Goal: Communication & Community: Share content

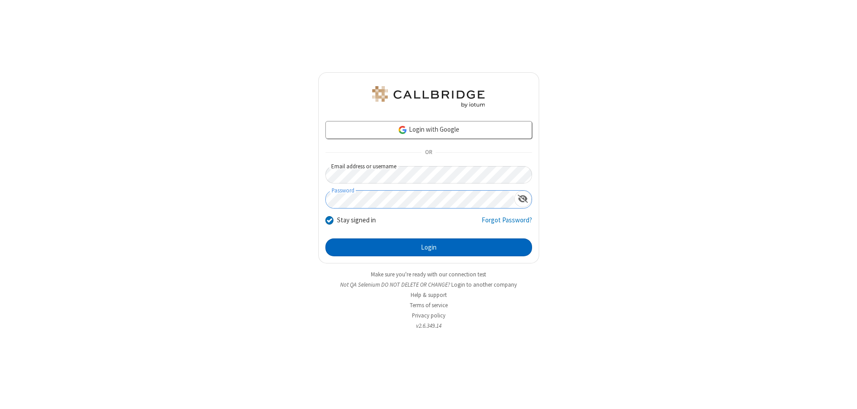
click at [428, 247] on button "Login" at bounding box center [428, 247] width 207 height 18
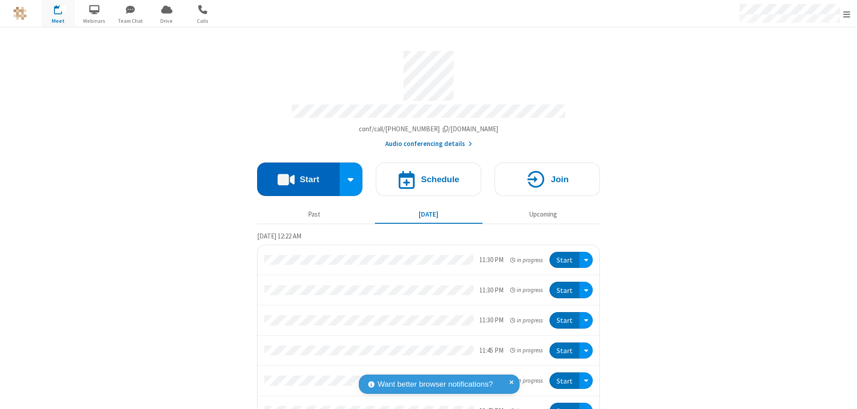
click at [294, 175] on button "Start" at bounding box center [298, 178] width 83 height 33
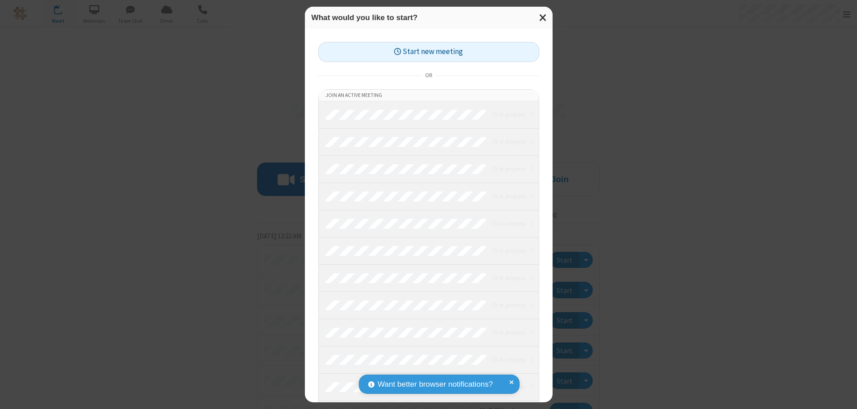
click at [428, 52] on button "Start new meeting" at bounding box center [428, 52] width 221 height 20
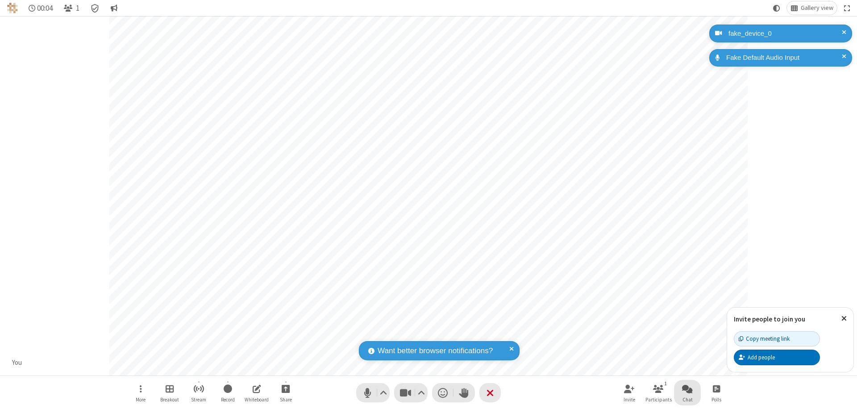
click at [687, 388] on span "Open chat" at bounding box center [687, 388] width 11 height 11
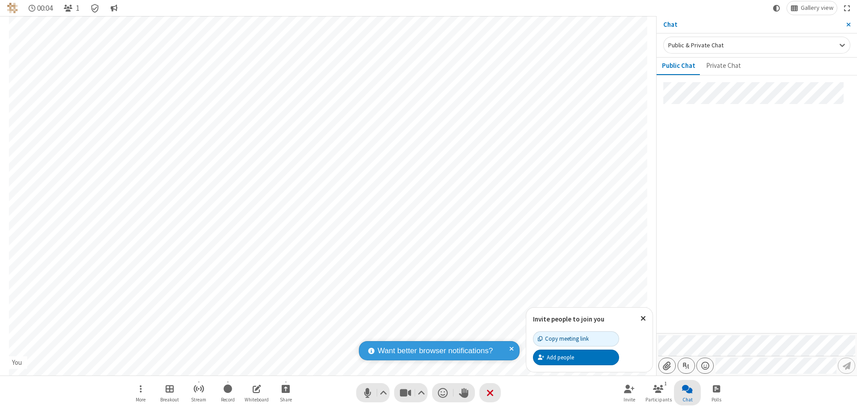
type input "C:\fakepath\doc_test.docx"
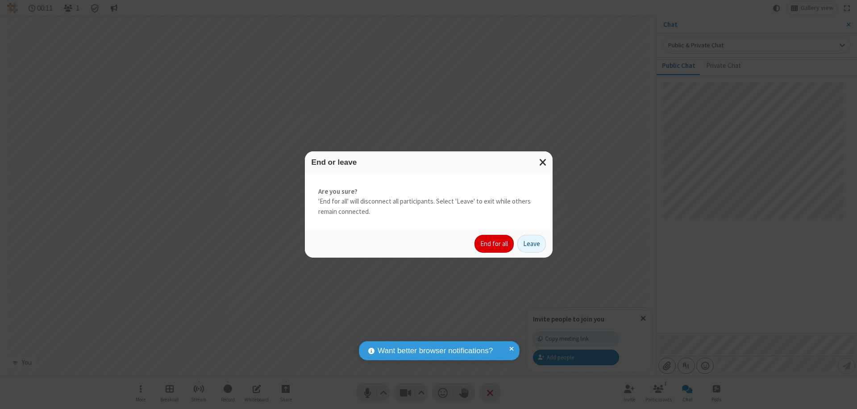
click at [494, 244] on button "End for all" at bounding box center [493, 244] width 39 height 18
